Goal: Task Accomplishment & Management: Manage account settings

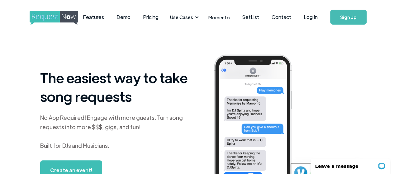
click at [353, 16] on link "Sign Up" at bounding box center [348, 17] width 36 height 15
click at [306, 17] on link "Log In" at bounding box center [310, 17] width 26 height 22
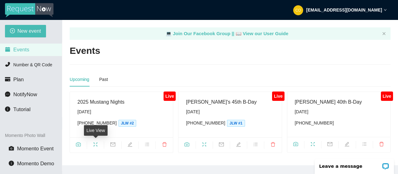
click at [96, 143] on icon "fullscreen" at bounding box center [96, 145] width 4 height 4
click at [78, 143] on icon "camera" at bounding box center [78, 144] width 5 height 5
